Goal: Information Seeking & Learning: Find specific fact

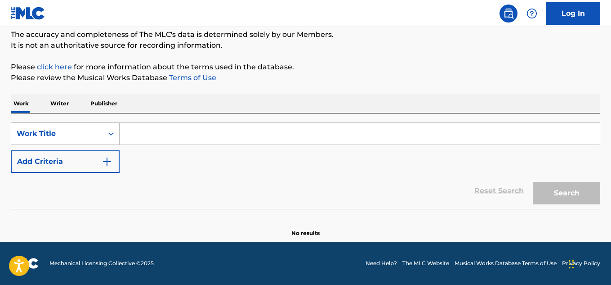
click at [97, 137] on div "Work Title" at bounding box center [57, 133] width 81 height 11
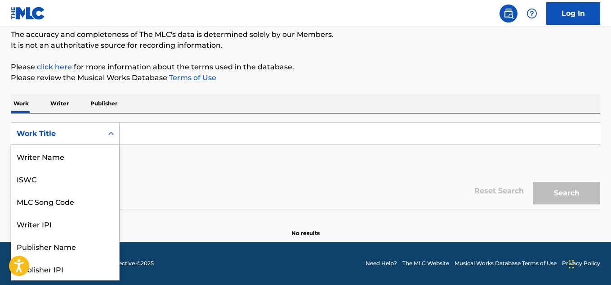
scroll to position [45, 0]
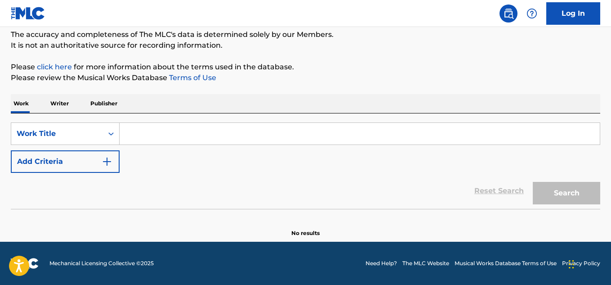
click at [103, 106] on p "Publisher" at bounding box center [104, 103] width 32 height 19
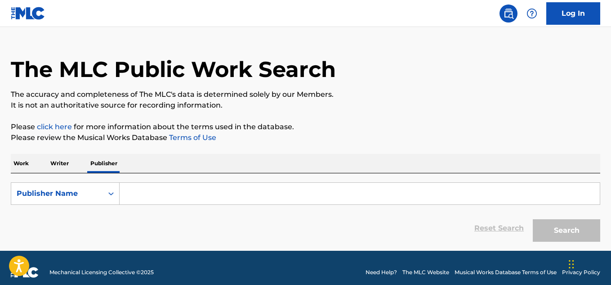
scroll to position [27, 0]
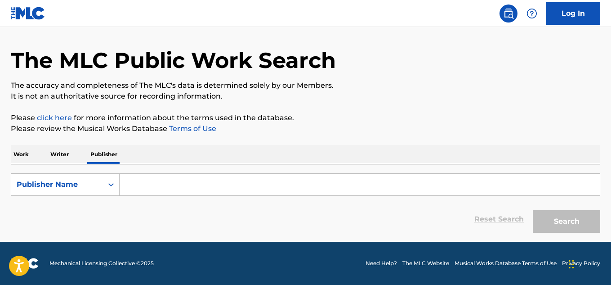
click at [193, 190] on input "Search Form" at bounding box center [360, 185] width 480 height 22
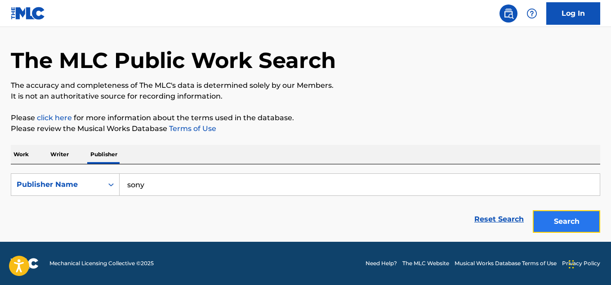
click at [541, 213] on button "Search" at bounding box center [566, 221] width 67 height 22
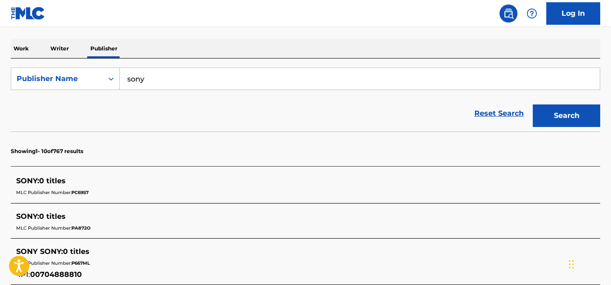
scroll to position [0, 0]
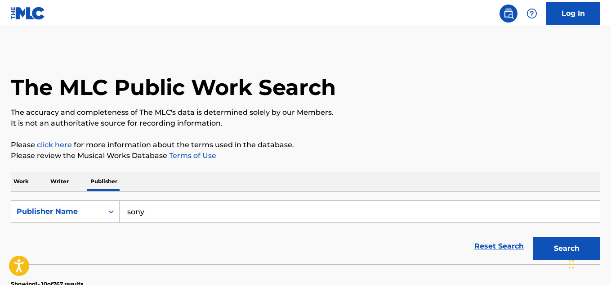
click at [188, 215] on input "sony" at bounding box center [360, 212] width 480 height 22
type input "sony music ph"
click at [533, 237] on button "Search" at bounding box center [566, 248] width 67 height 22
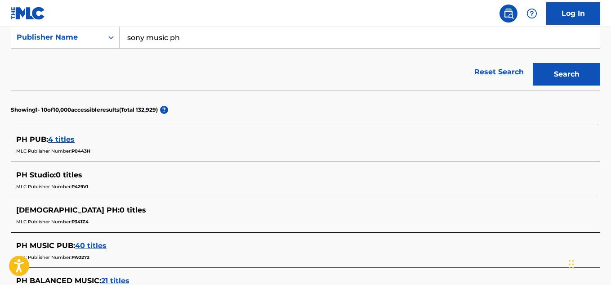
scroll to position [174, 0]
click at [26, 135] on span "PH PUB :" at bounding box center [32, 138] width 32 height 9
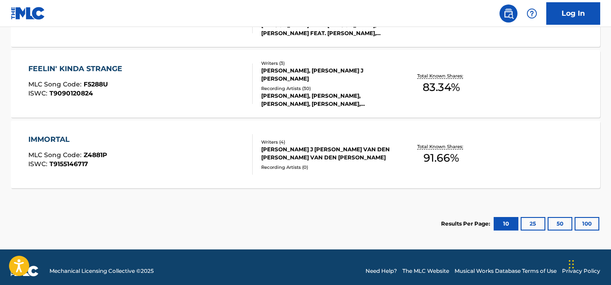
scroll to position [425, 0]
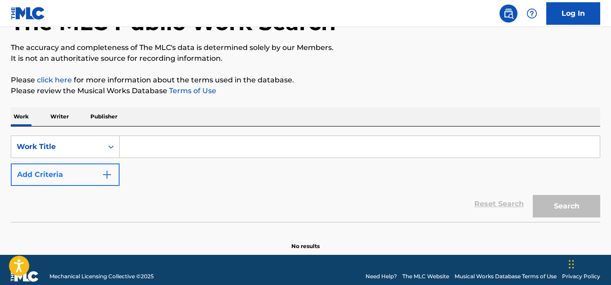
scroll to position [78, 0]
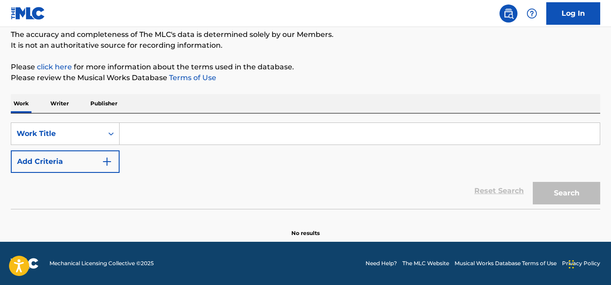
click at [61, 105] on p "Writer" at bounding box center [60, 103] width 24 height 19
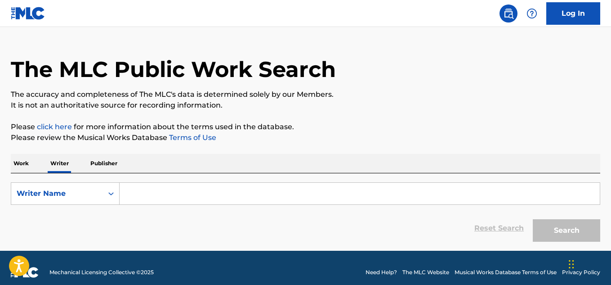
scroll to position [27, 0]
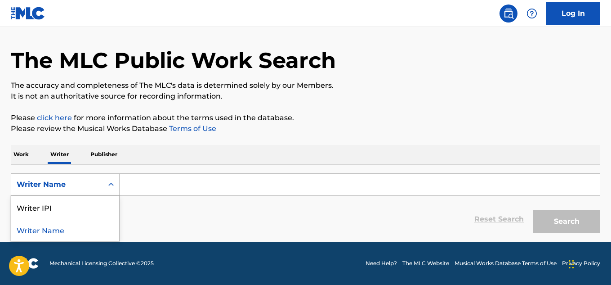
click at [90, 175] on div "Writer Name" at bounding box center [65, 184] width 109 height 22
click at [115, 154] on p "Publisher" at bounding box center [104, 154] width 32 height 19
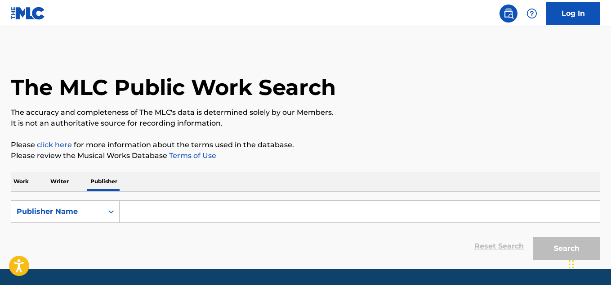
click at [54, 144] on link "click here" at bounding box center [54, 144] width 35 height 9
